Goal: Find specific page/section

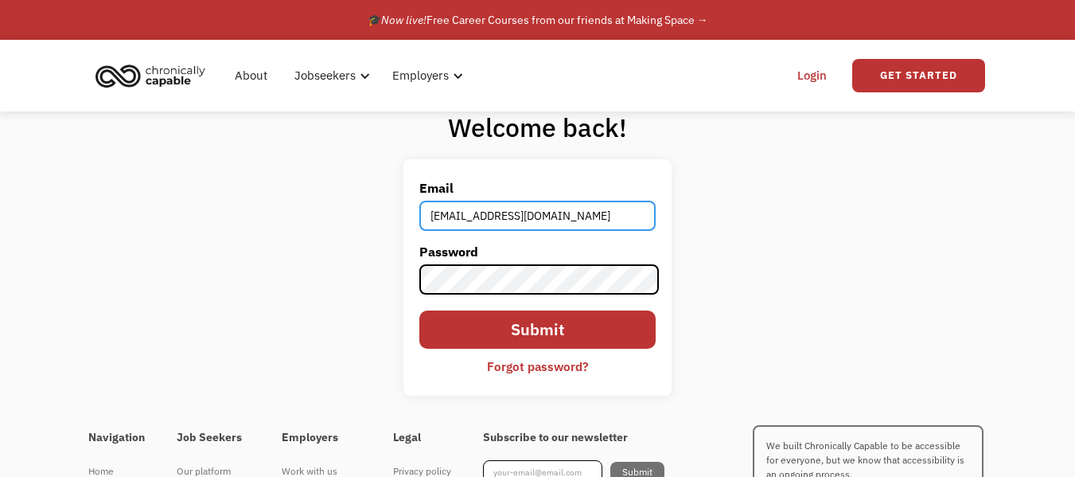
type input "[EMAIL_ADDRESS][DOMAIN_NAME]"
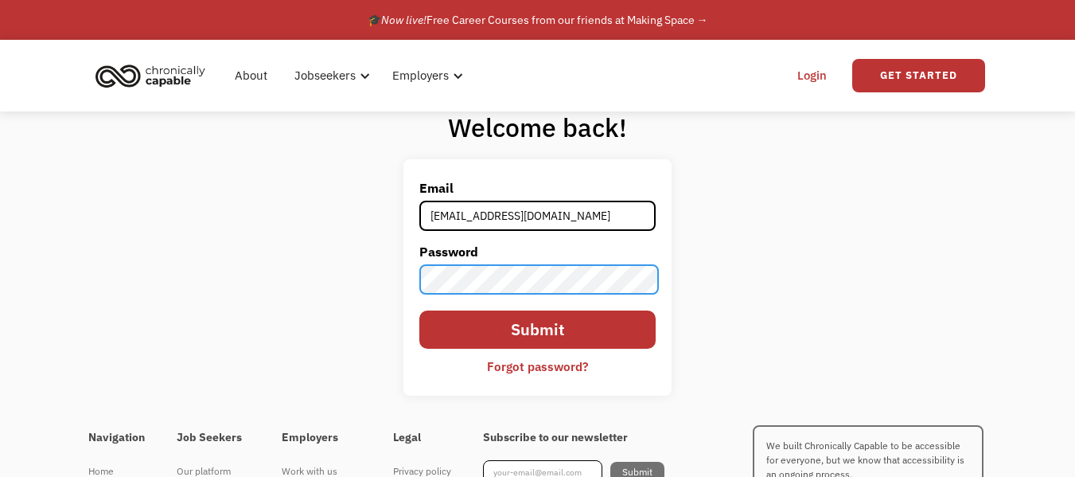
click at [419, 310] on input "Submit" at bounding box center [537, 329] width 237 height 38
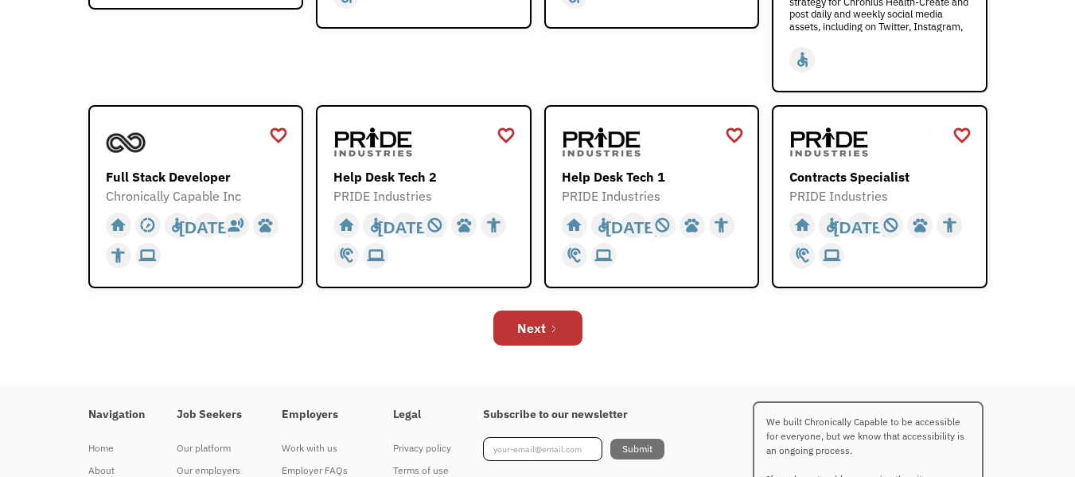
scroll to position [576, 0]
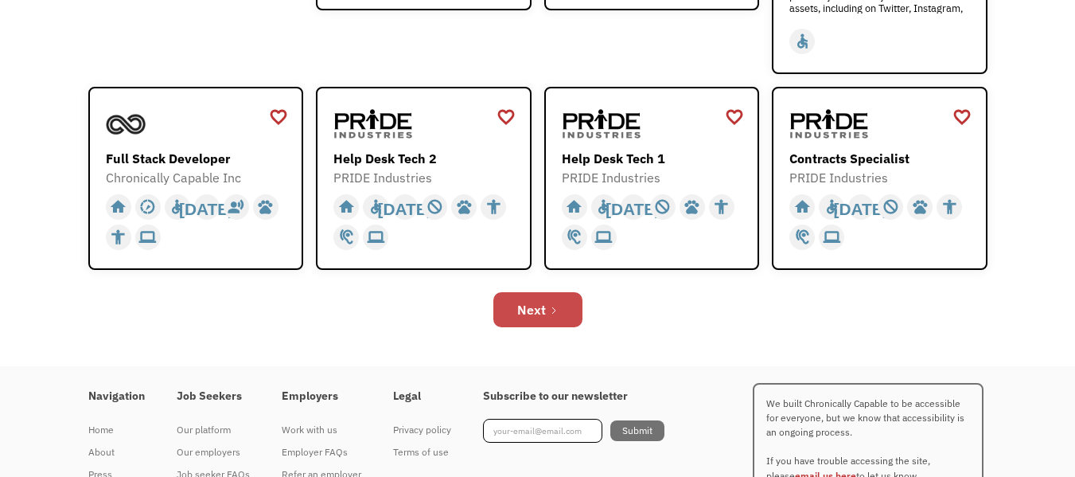
click at [540, 314] on div "Next" at bounding box center [531, 309] width 29 height 19
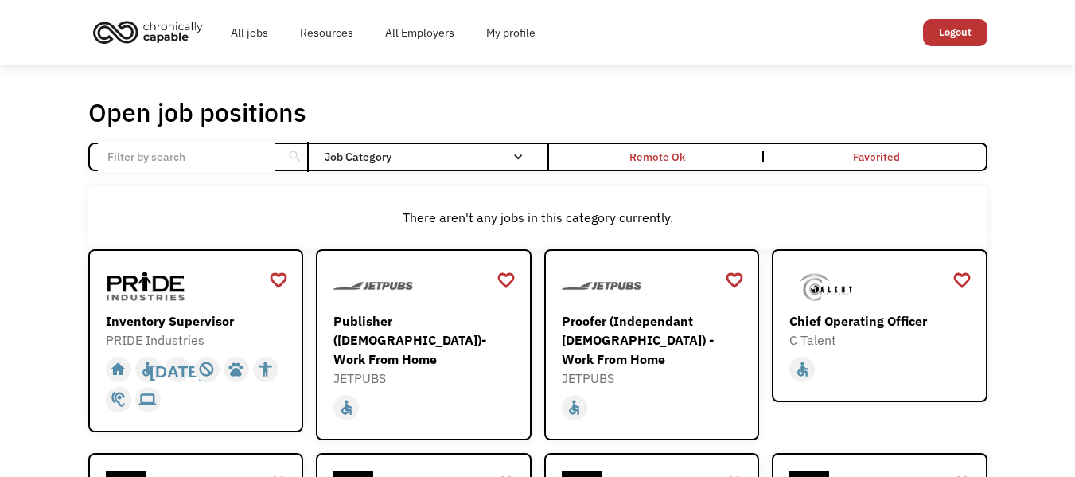
click at [242, 161] on input "Email Form" at bounding box center [186, 157] width 177 height 30
type input "new york"
click input "Email Form" at bounding box center [0, 0] width 0 height 0
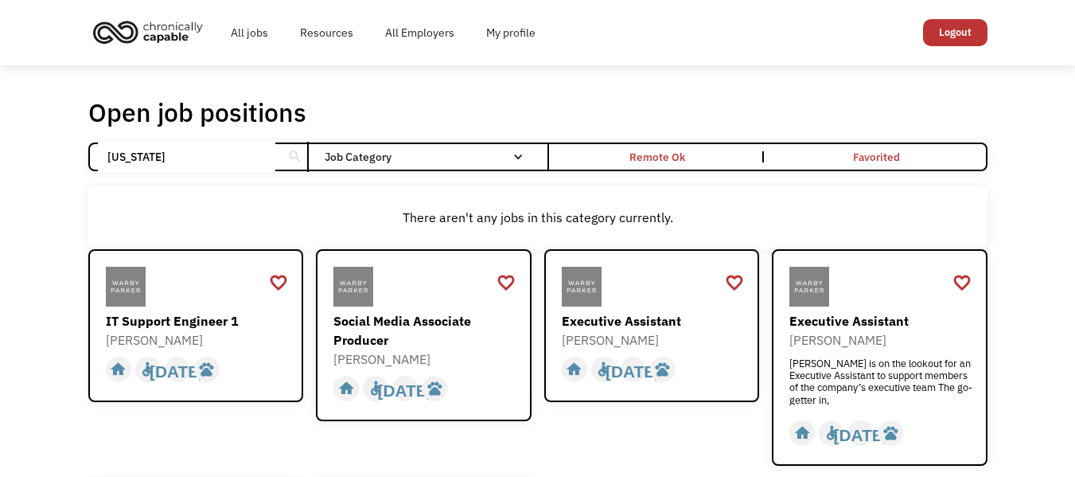
click at [944, 37] on link "Logout" at bounding box center [955, 32] width 64 height 27
